Goal: Task Accomplishment & Management: Use online tool/utility

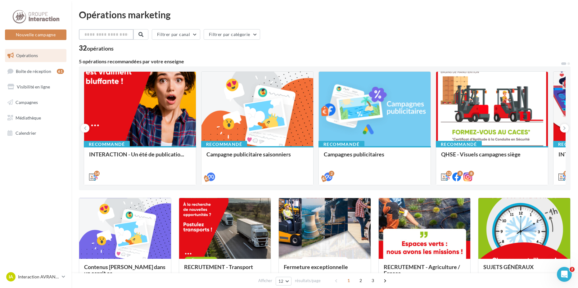
click at [92, 36] on input "text" at bounding box center [106, 34] width 55 height 11
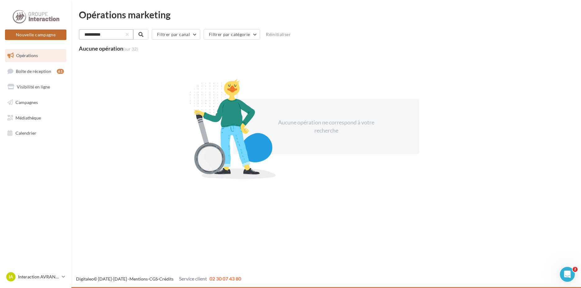
drag, startPoint x: 112, startPoint y: 39, endPoint x: 46, endPoint y: 30, distance: 67.1
click at [51, 29] on div "Nouvelle campagne Nouvelle campagne Opérations Boîte de réception 61 Visibilité…" at bounding box center [290, 144] width 581 height 288
type input "*******"
click at [50, 54] on link "Opérations" at bounding box center [36, 55] width 64 height 13
click at [128, 35] on button "button" at bounding box center [126, 34] width 2 height 2
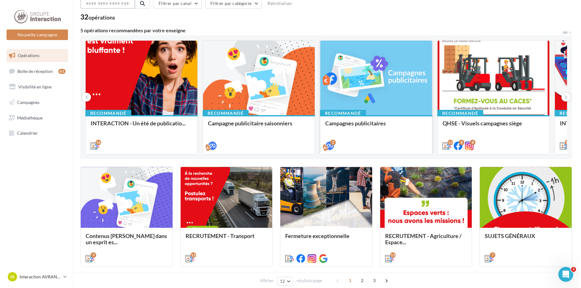
scroll to position [62, 0]
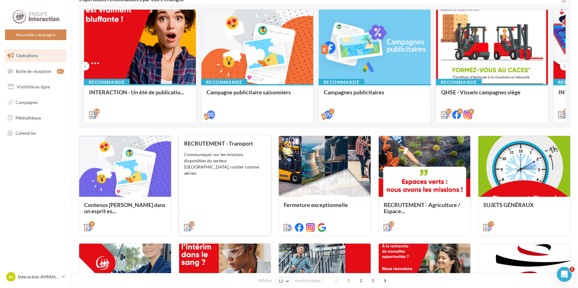
click at [233, 189] on div "RECRUTEMENT - Transport Communiquer sur les missions disponibles du secteur [GE…" at bounding box center [225, 185] width 82 height 90
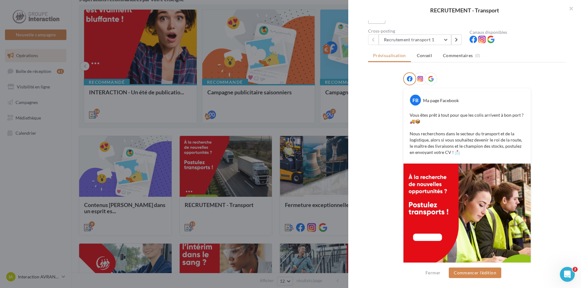
scroll to position [42, 0]
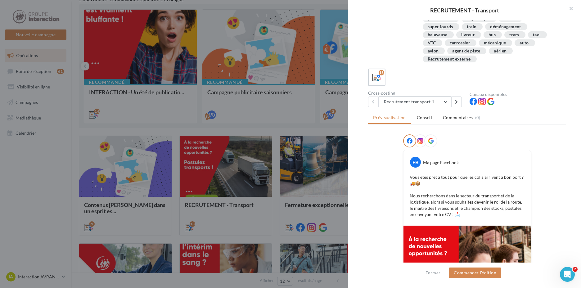
click at [418, 104] on button "Recrutement transport 1" at bounding box center [415, 102] width 73 height 11
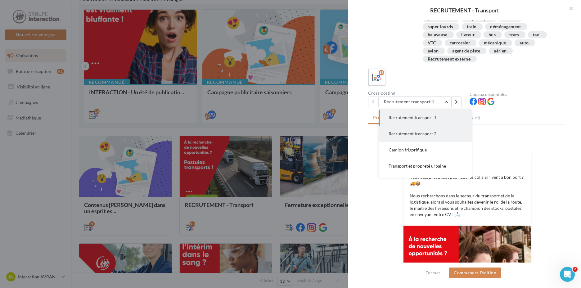
click at [415, 132] on span "Recrutement transport 2" at bounding box center [413, 133] width 48 height 5
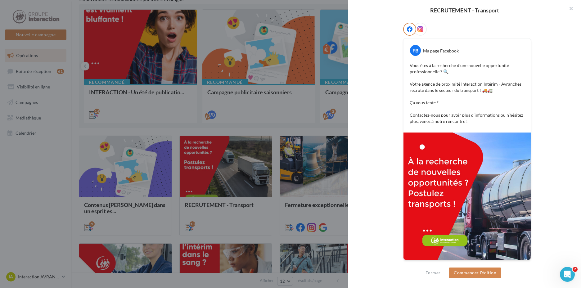
scroll to position [92, 0]
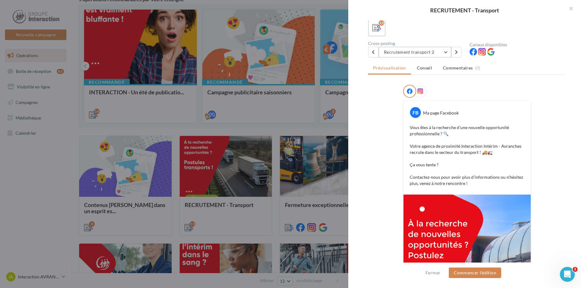
click at [427, 52] on button "Recrutement transport 2" at bounding box center [415, 52] width 73 height 11
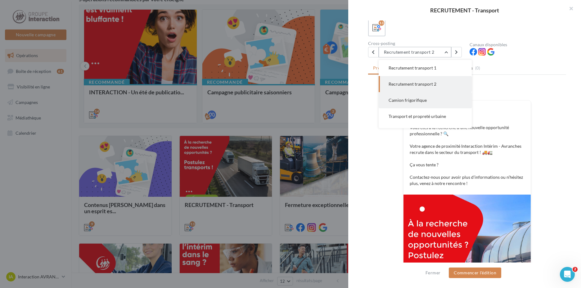
scroll to position [31, 0]
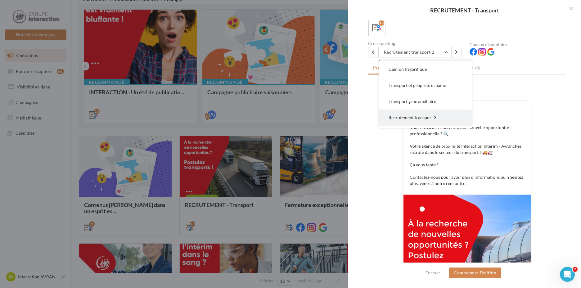
click at [411, 120] on span "Recrutement transport 3" at bounding box center [413, 117] width 48 height 5
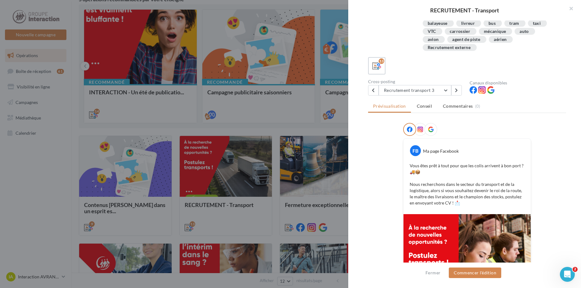
scroll to position [135, 0]
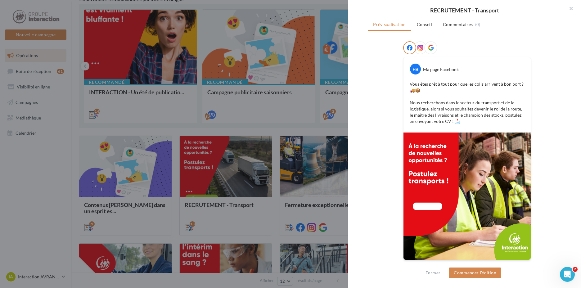
click at [422, 30] on ul "Prévisualisation Conseil Commentaires (0)" at bounding box center [467, 25] width 198 height 12
click at [444, 30] on ul "Prévisualisation Conseil Commentaires (0)" at bounding box center [467, 25] width 198 height 12
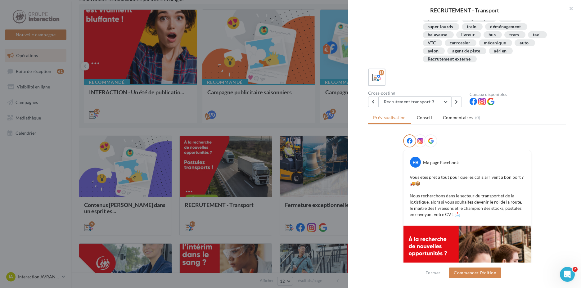
click at [420, 105] on button "Recrutement transport 3" at bounding box center [415, 102] width 73 height 11
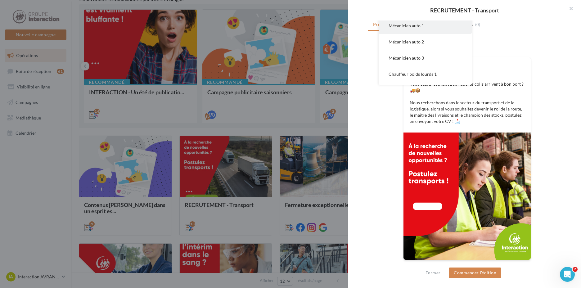
scroll to position [142, 0]
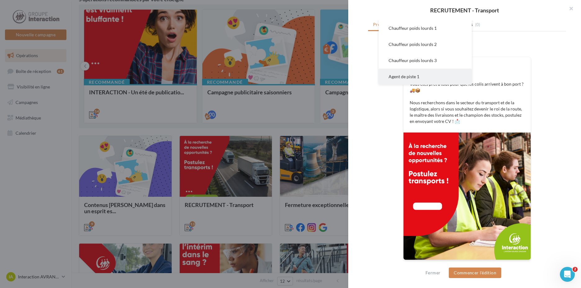
click at [426, 74] on button "Agent de piste 1" at bounding box center [425, 77] width 93 height 16
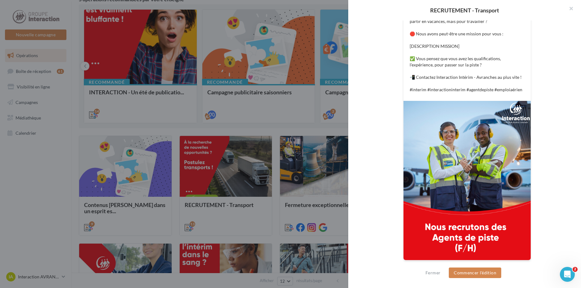
scroll to position [49, 0]
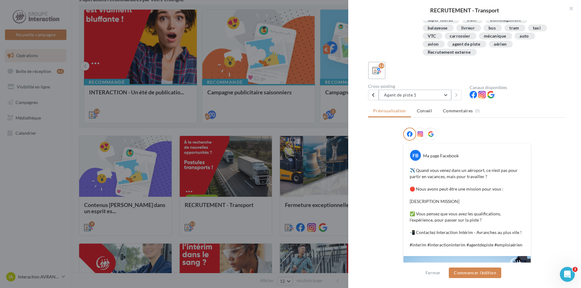
click at [412, 98] on button "Agent de piste 1" at bounding box center [415, 95] width 73 height 11
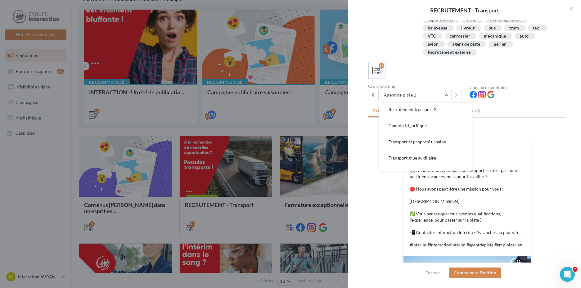
scroll to position [0, 0]
click at [418, 114] on button "Recrutement transport 1" at bounding box center [425, 111] width 93 height 16
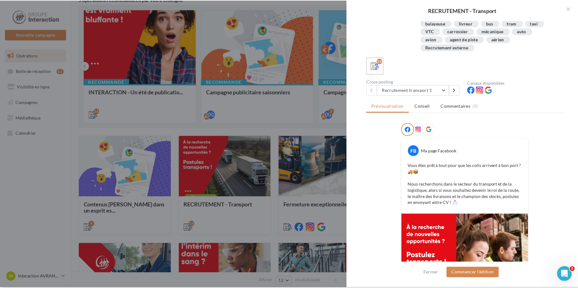
scroll to position [116, 0]
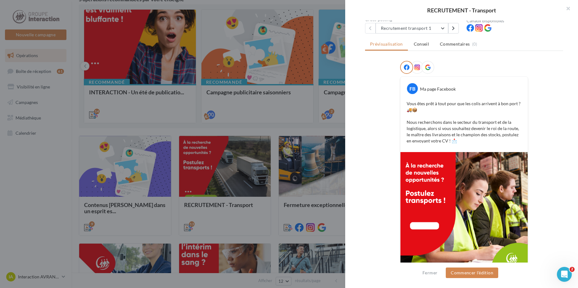
click at [274, 146] on div at bounding box center [289, 144] width 578 height 288
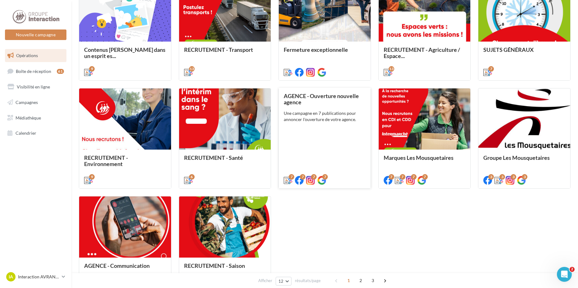
scroll to position [278, 0]
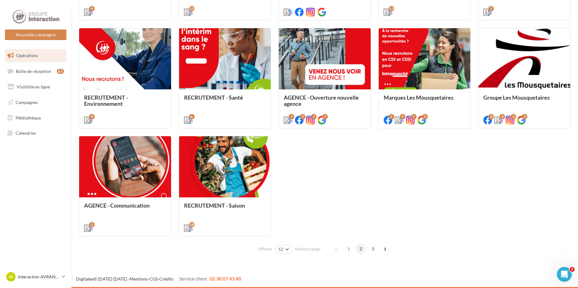
click at [363, 248] on span "2" at bounding box center [361, 249] width 10 height 10
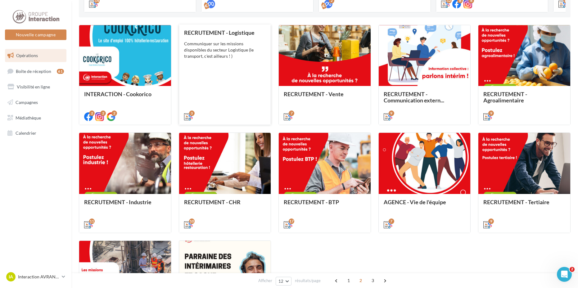
click at [215, 82] on div "RECRUTEMENT - Logistique Communiquer sur les missions disponibles du secteur Lo…" at bounding box center [225, 75] width 82 height 90
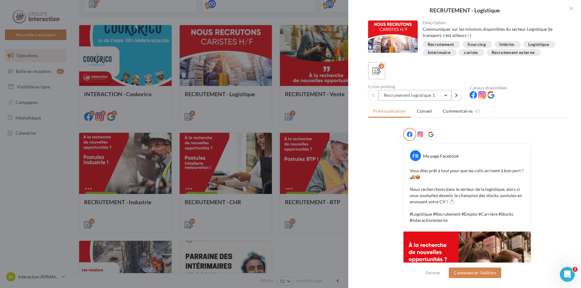
click at [430, 94] on button "Recrutement logistique 1" at bounding box center [415, 95] width 73 height 11
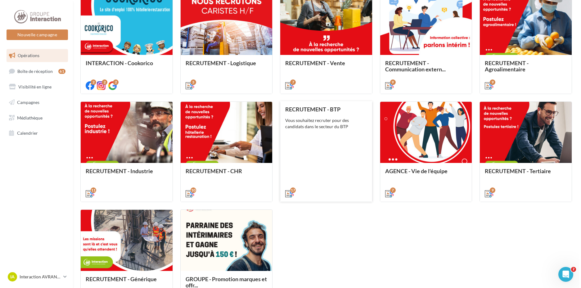
scroll to position [266, 0]
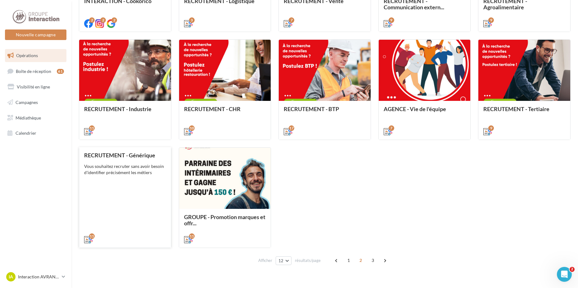
click at [147, 167] on div "Vous souhaitez recruter sans avoir besoin d'identifier précisément les métiers" at bounding box center [125, 169] width 82 height 12
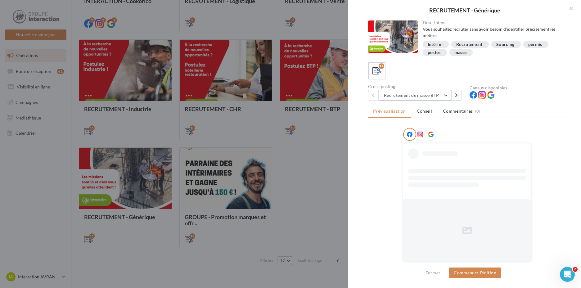
click at [402, 95] on button "Recrutement de masse BTP" at bounding box center [415, 95] width 73 height 11
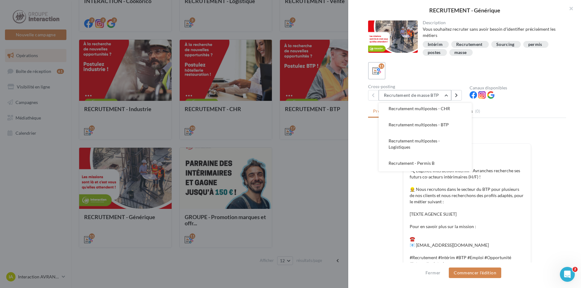
scroll to position [93, 0]
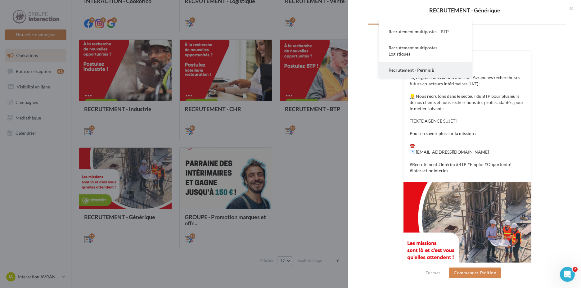
click at [415, 73] on button "Recrutement - Permis B" at bounding box center [425, 70] width 93 height 16
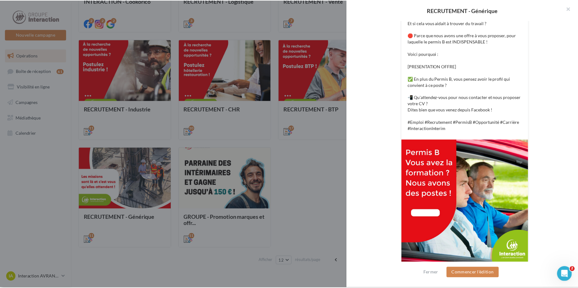
scroll to position [167, 0]
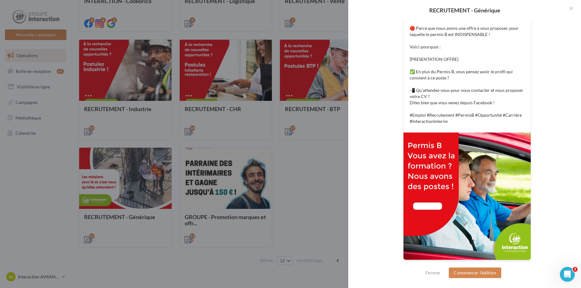
click at [329, 153] on div at bounding box center [290, 144] width 581 height 288
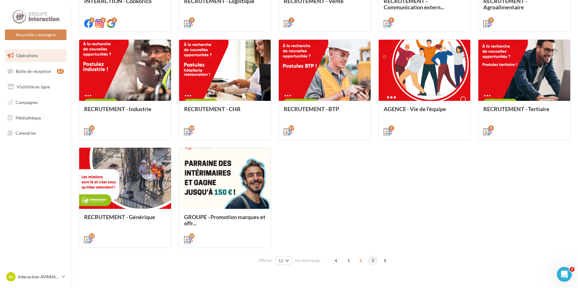
click at [375, 262] on span "3" at bounding box center [373, 261] width 10 height 10
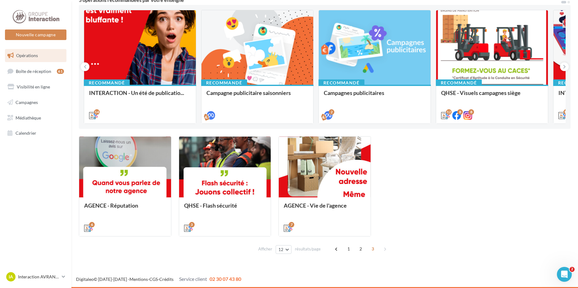
scroll to position [61, 0]
click at [348, 250] on span "1" at bounding box center [349, 249] width 10 height 10
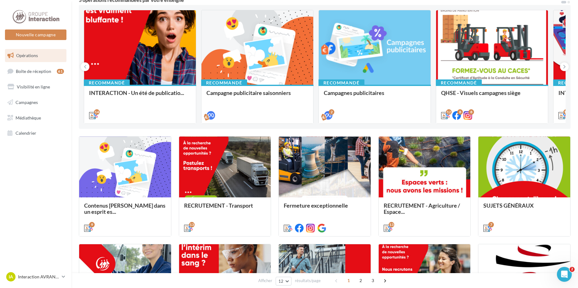
scroll to position [173, 0]
